Goal: Entertainment & Leisure: Browse casually

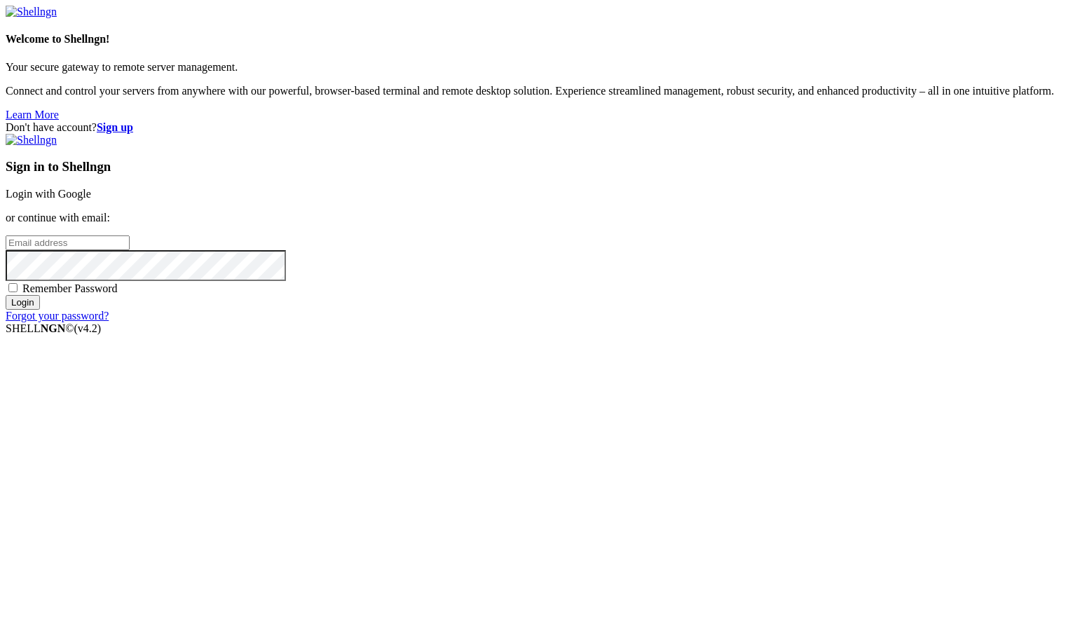
click at [91, 200] on link "Login with Google" at bounding box center [48, 194] width 85 height 12
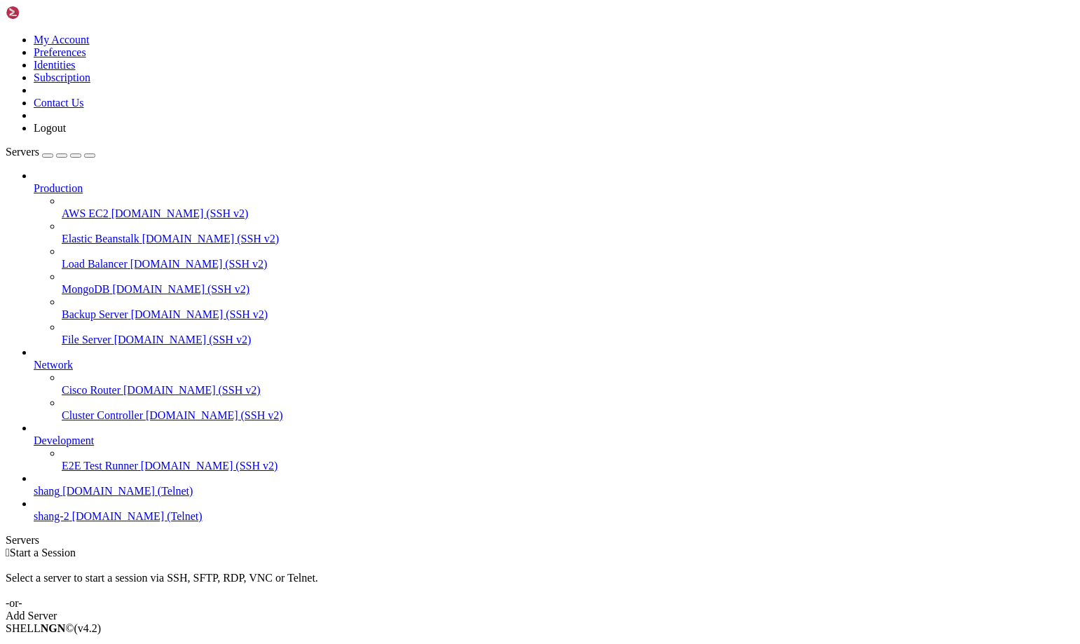
click at [34, 485] on icon at bounding box center [34, 485] width 0 height 0
click at [60, 497] on span "shang" at bounding box center [47, 491] width 26 height 12
click at [34, 485] on icon at bounding box center [34, 485] width 0 height 0
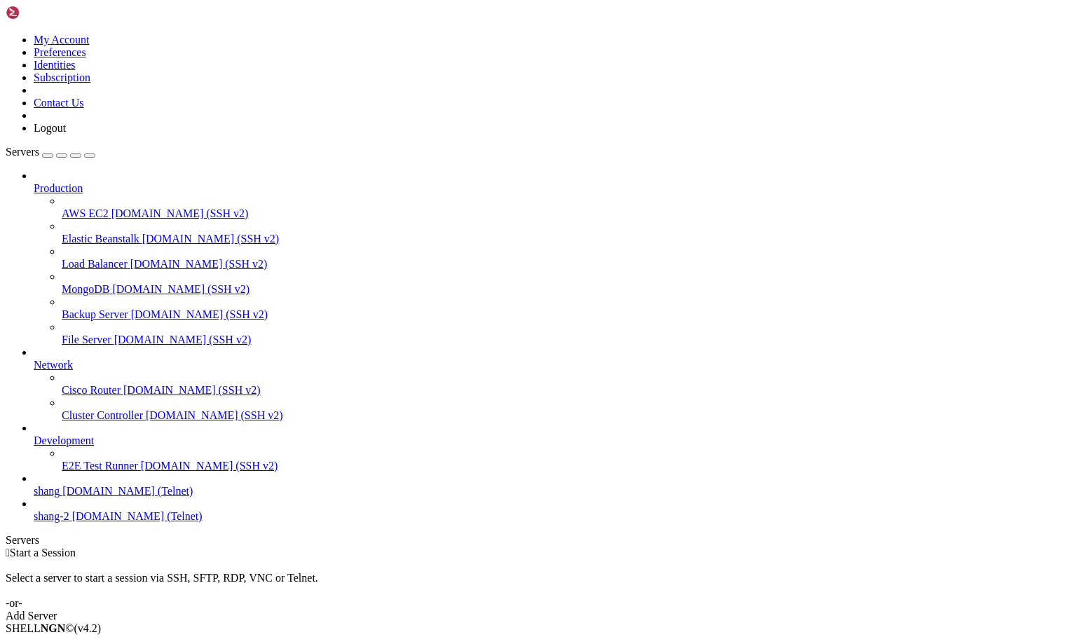
click at [34, 485] on icon at bounding box center [34, 485] width 0 height 0
click at [60, 497] on span "shang" at bounding box center [47, 491] width 26 height 12
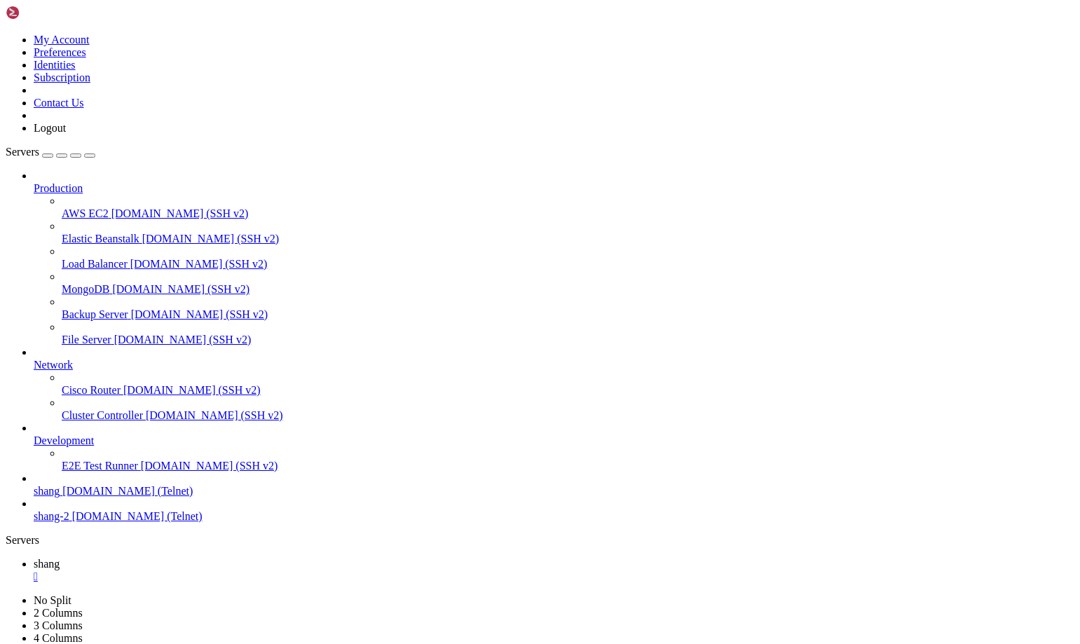
scroll to position [2901, 0]
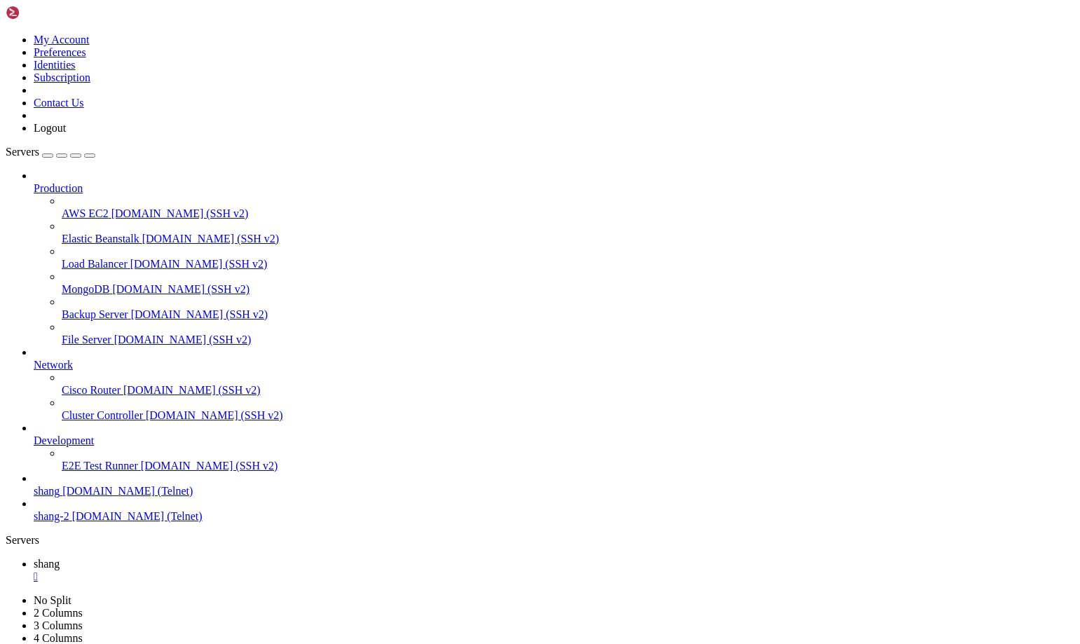
scroll to position [3889, 0]
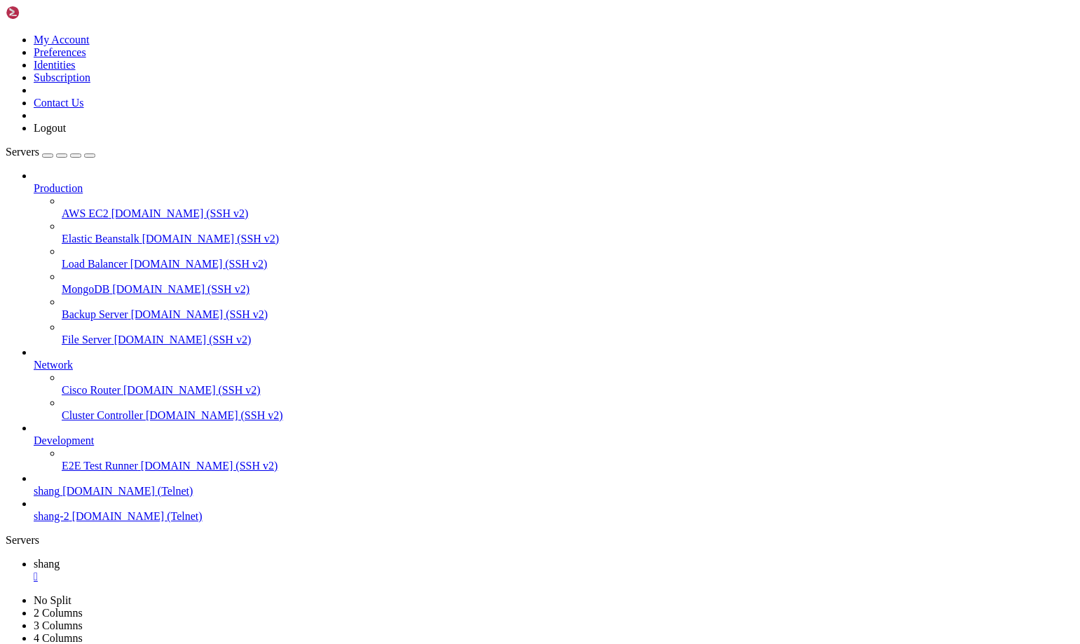
scroll to position [4268, 0]
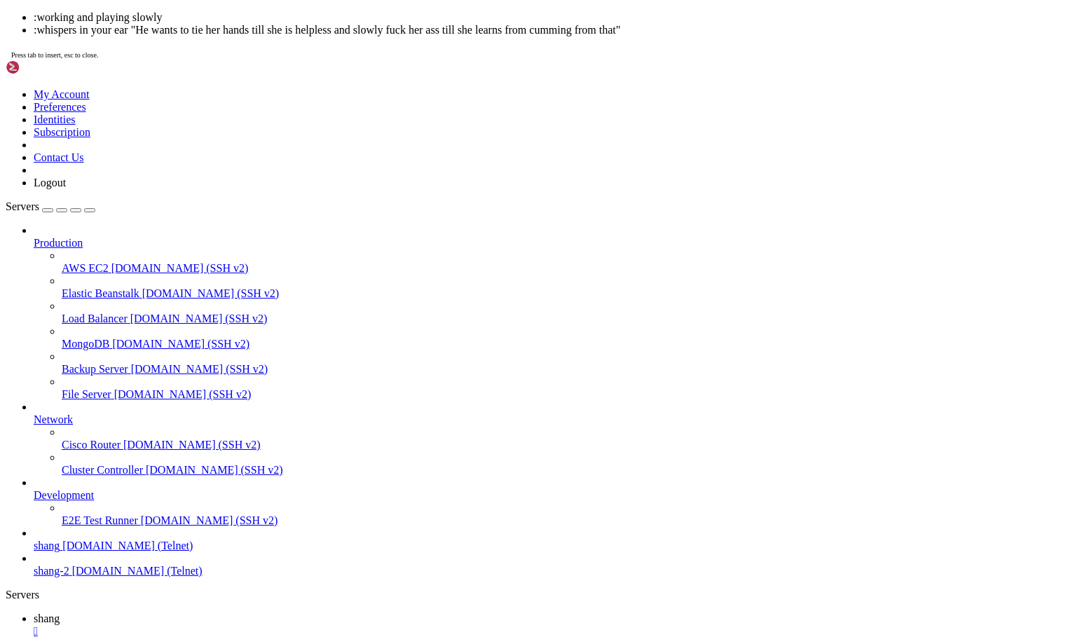
scroll to position [4331, 0]
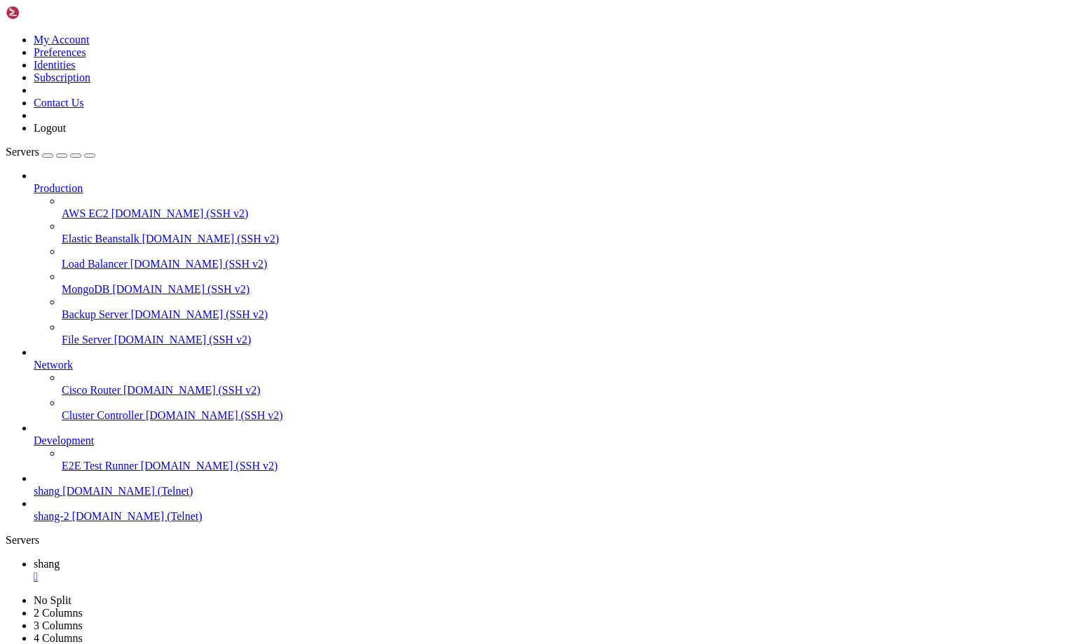
scroll to position [4383, 0]
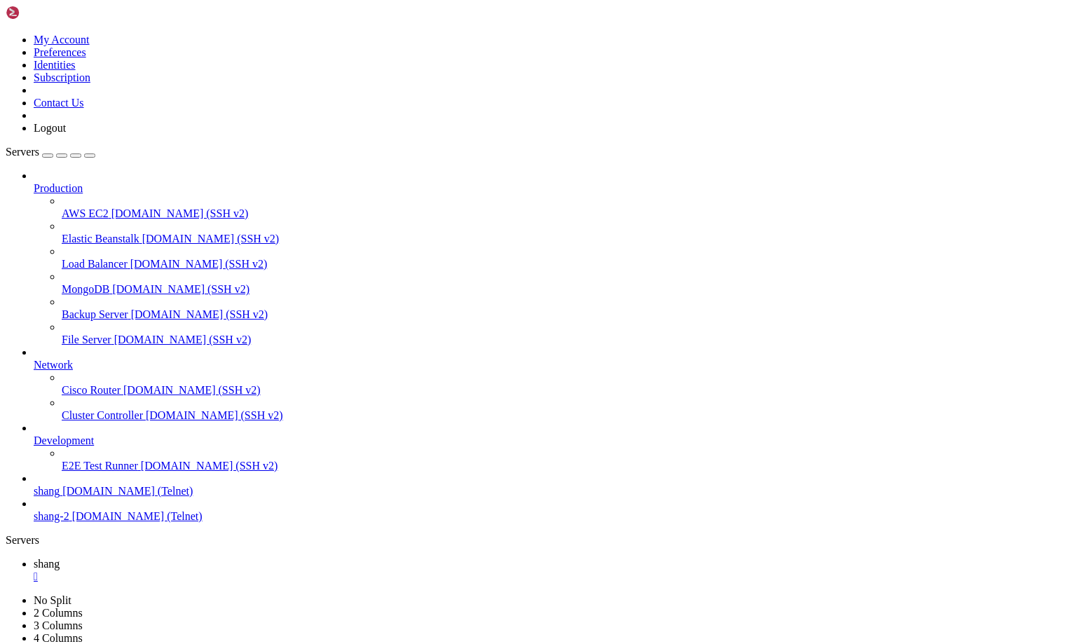
scroll to position [6601, 0]
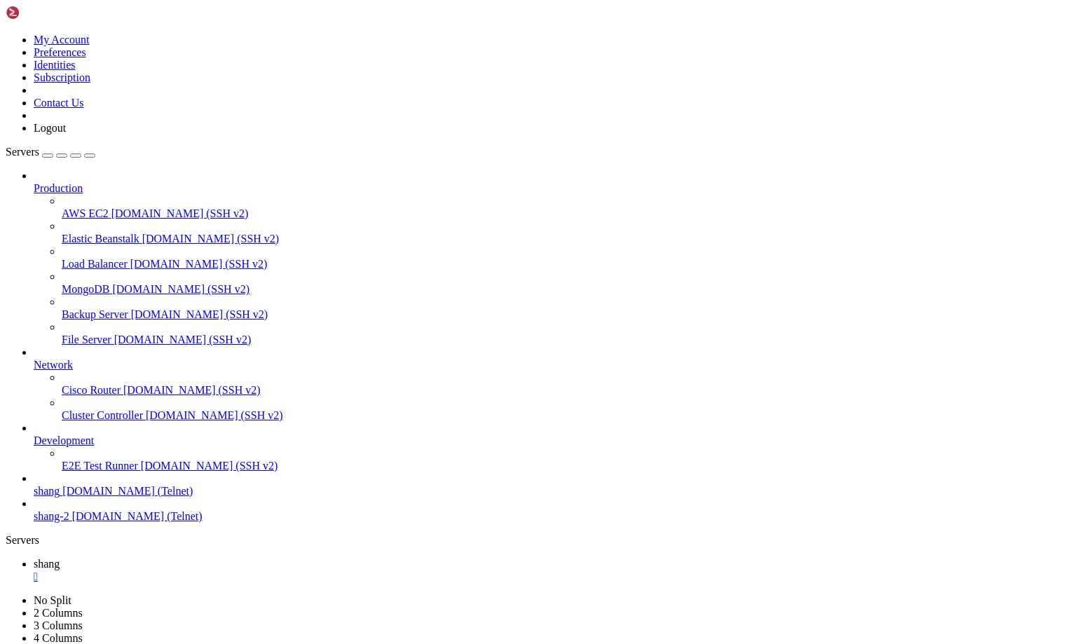
drag, startPoint x: 33, startPoint y: 1278, endPoint x: 723, endPoint y: 1301, distance: 690.7
drag, startPoint x: 41, startPoint y: 1163, endPoint x: 81, endPoint y: 1161, distance: 40.0
